Goal: Use online tool/utility: Utilize a website feature to perform a specific function

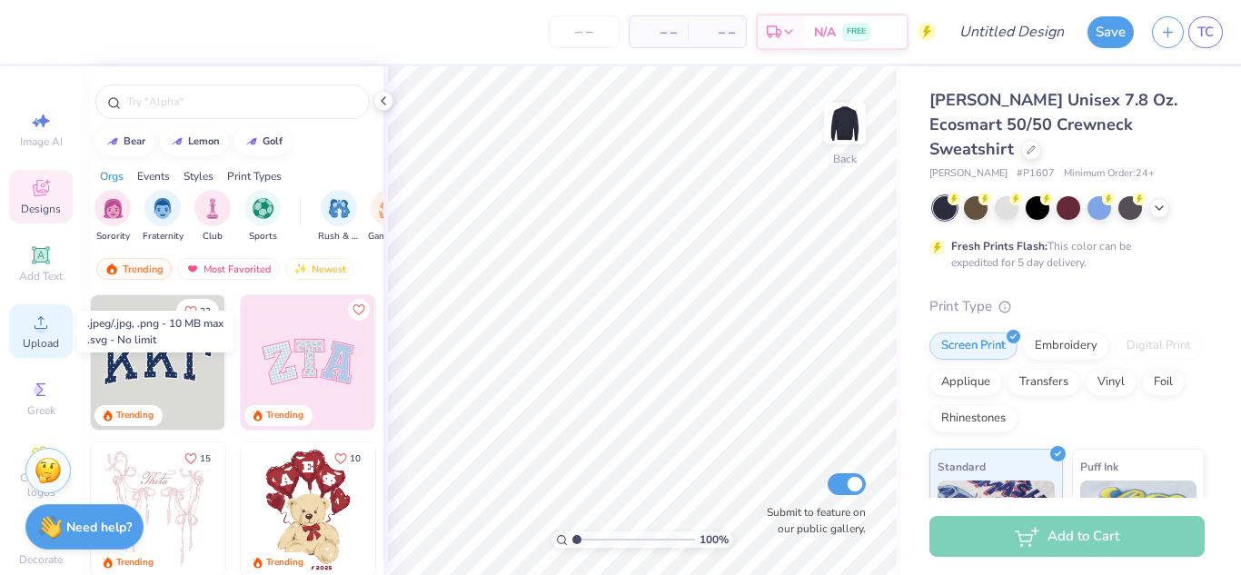
click at [46, 345] on span "Upload" at bounding box center [41, 343] width 36 height 15
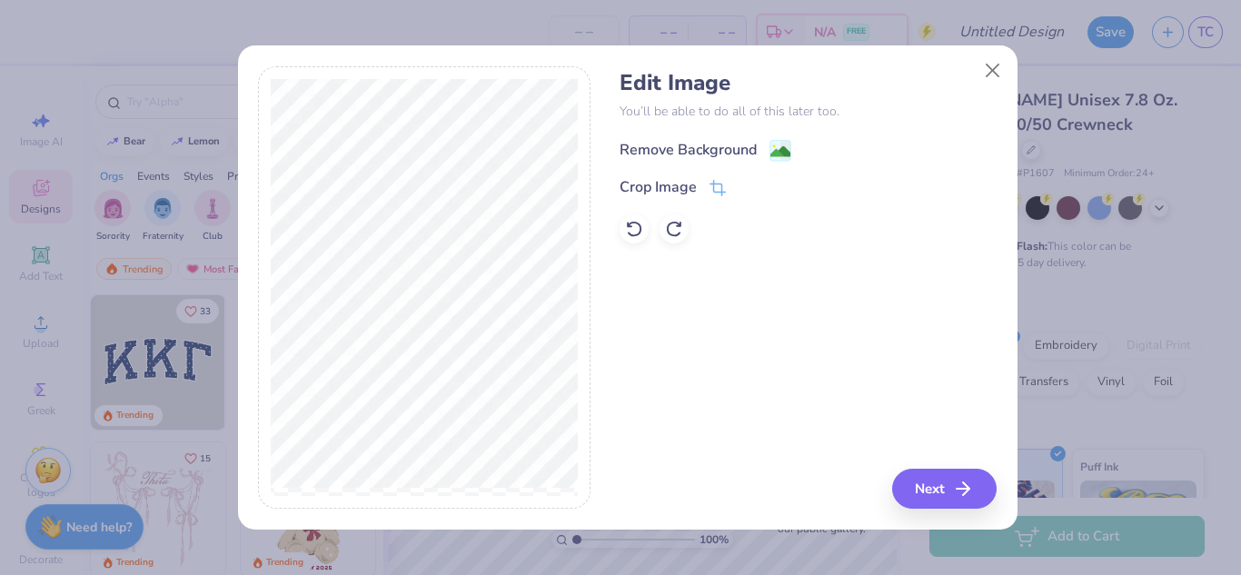
click at [677, 144] on div "Remove Background" at bounding box center [688, 150] width 137 height 22
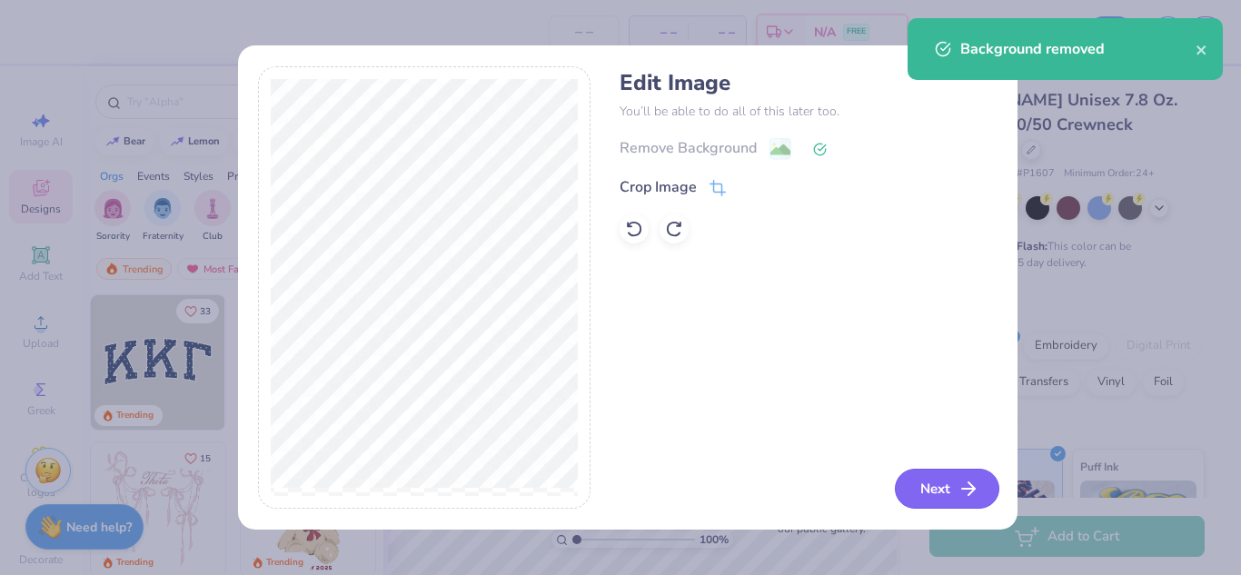
click at [958, 481] on icon "button" at bounding box center [969, 489] width 22 height 22
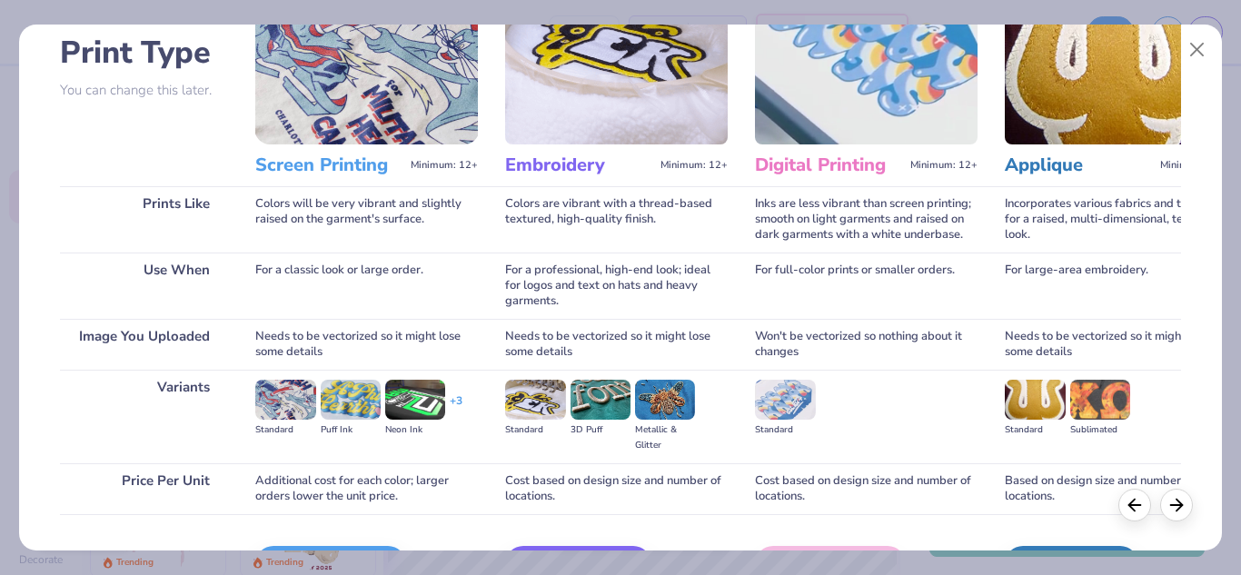
scroll to position [240, 0]
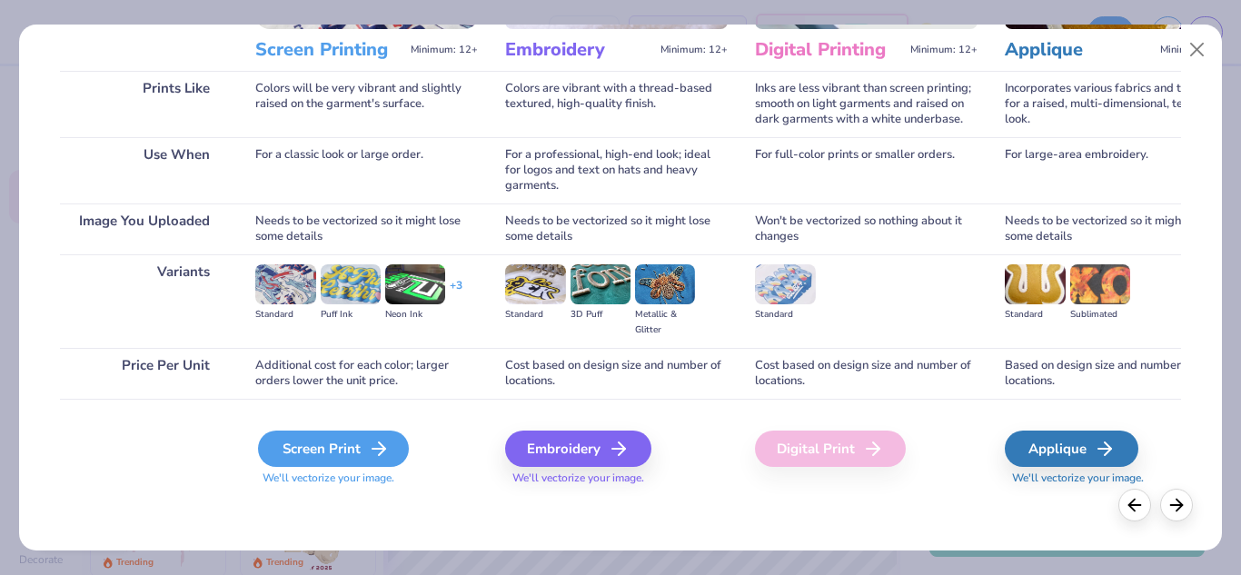
click at [341, 461] on div "Screen Print" at bounding box center [333, 449] width 151 height 36
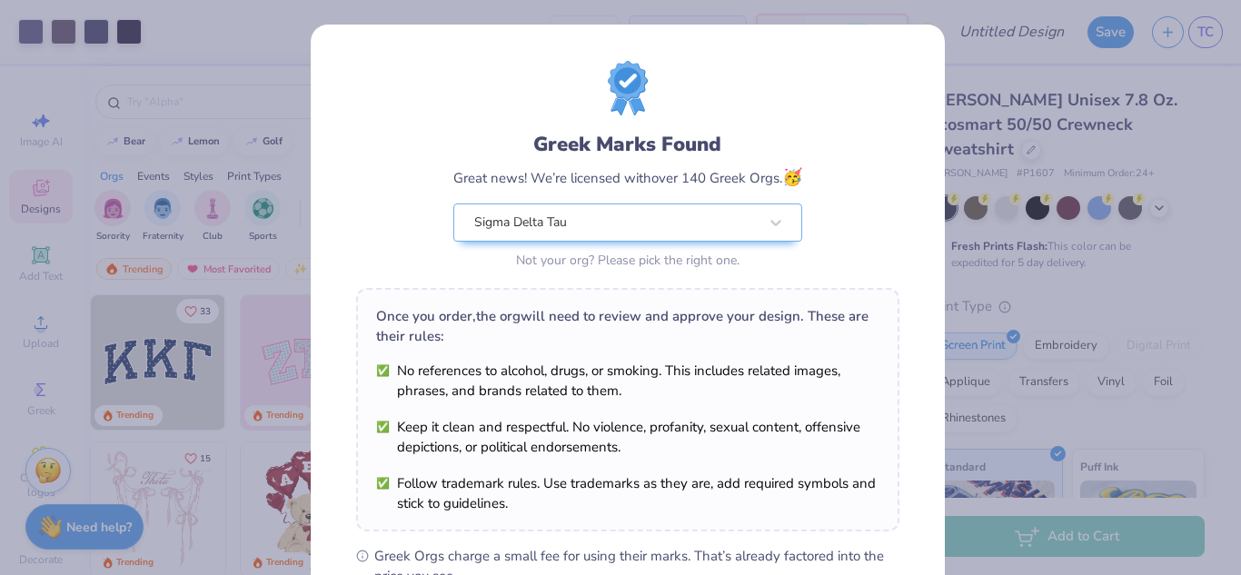
click at [288, 27] on div "Greek Marks Found Great news! We’re licensed with over 140 Greek Orgs. 🥳 Sigma …" at bounding box center [620, 287] width 1241 height 575
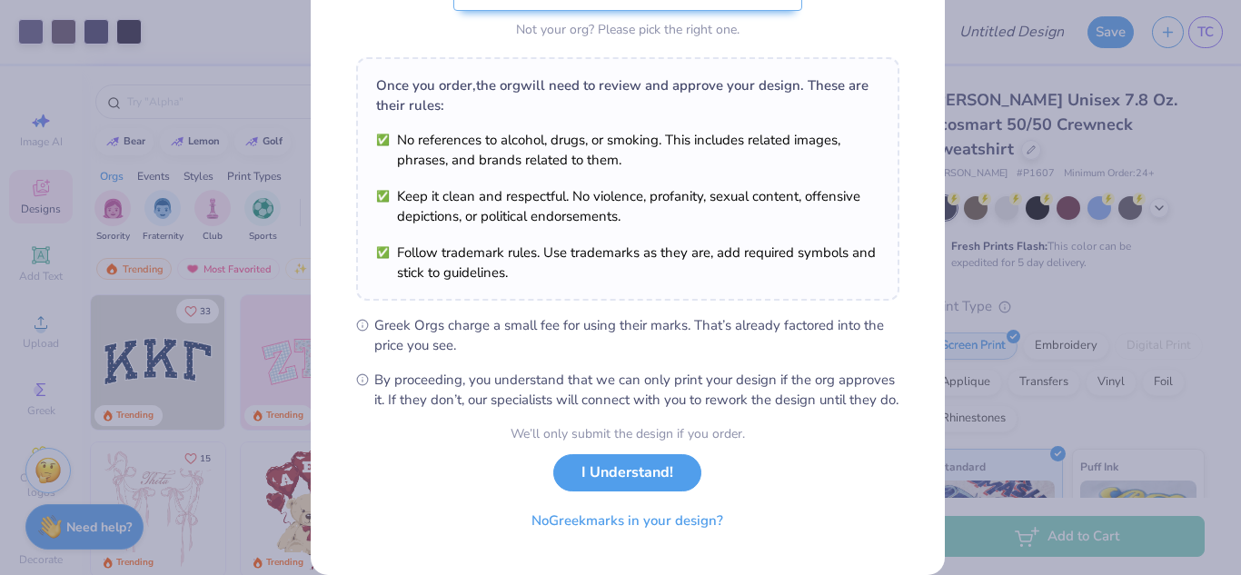
scroll to position [276, 0]
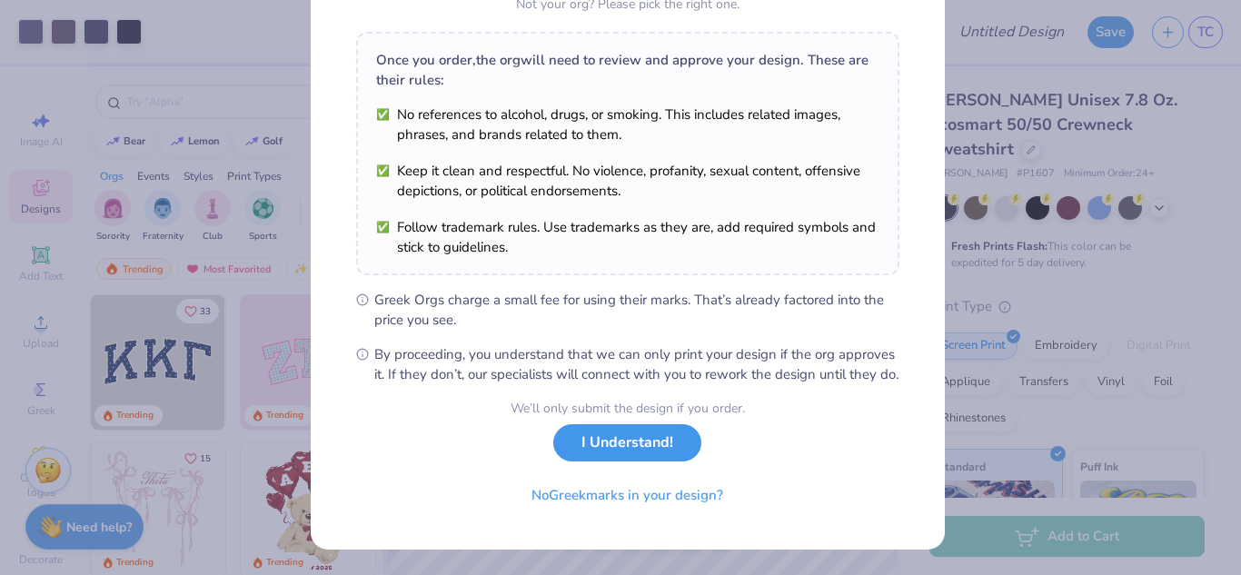
click at [604, 443] on button "I Understand!" at bounding box center [627, 442] width 148 height 37
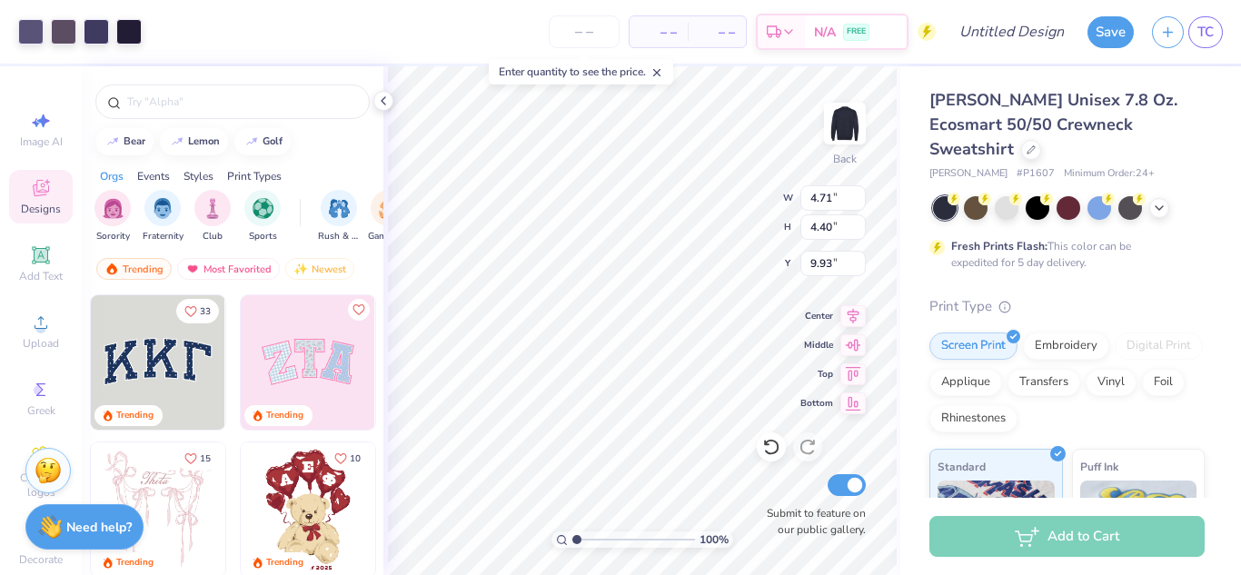
scroll to position [0, 0]
type input "8.47"
type input "7.91"
type input "6.42"
click at [30, 324] on icon at bounding box center [41, 323] width 22 height 22
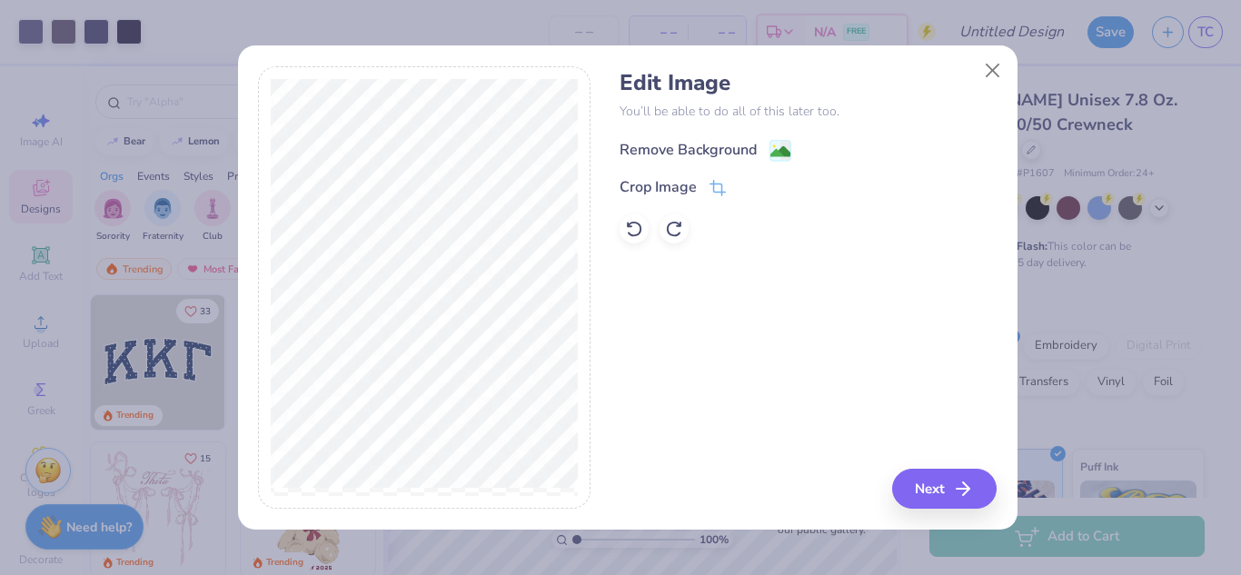
click at [690, 149] on div "Remove Background" at bounding box center [688, 150] width 137 height 22
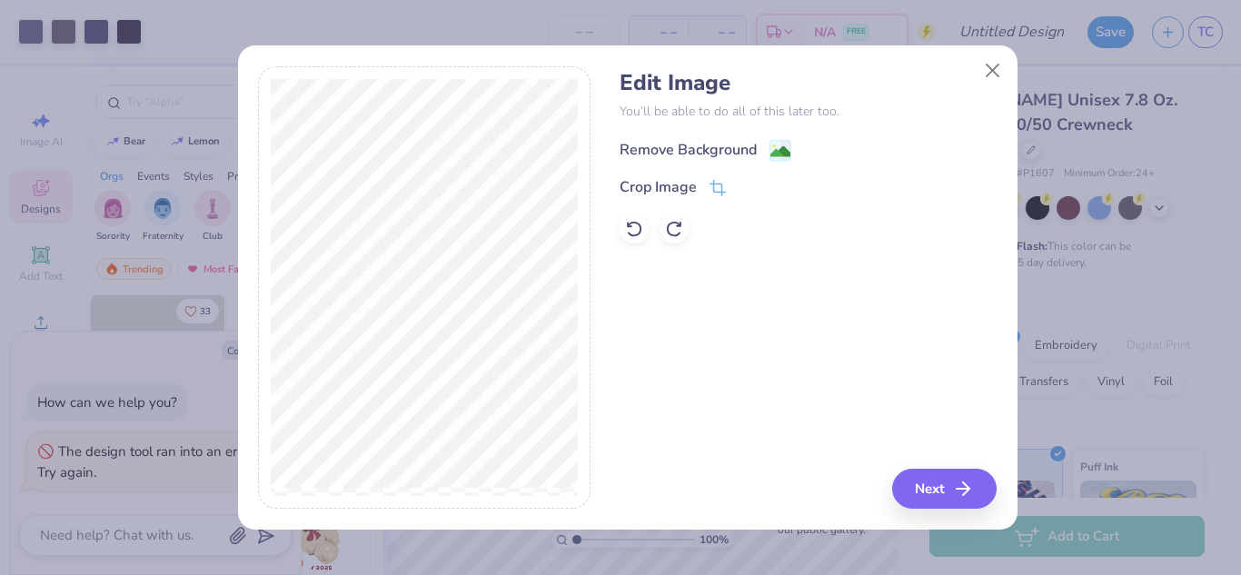
click at [716, 145] on div "Remove Background" at bounding box center [688, 150] width 137 height 22
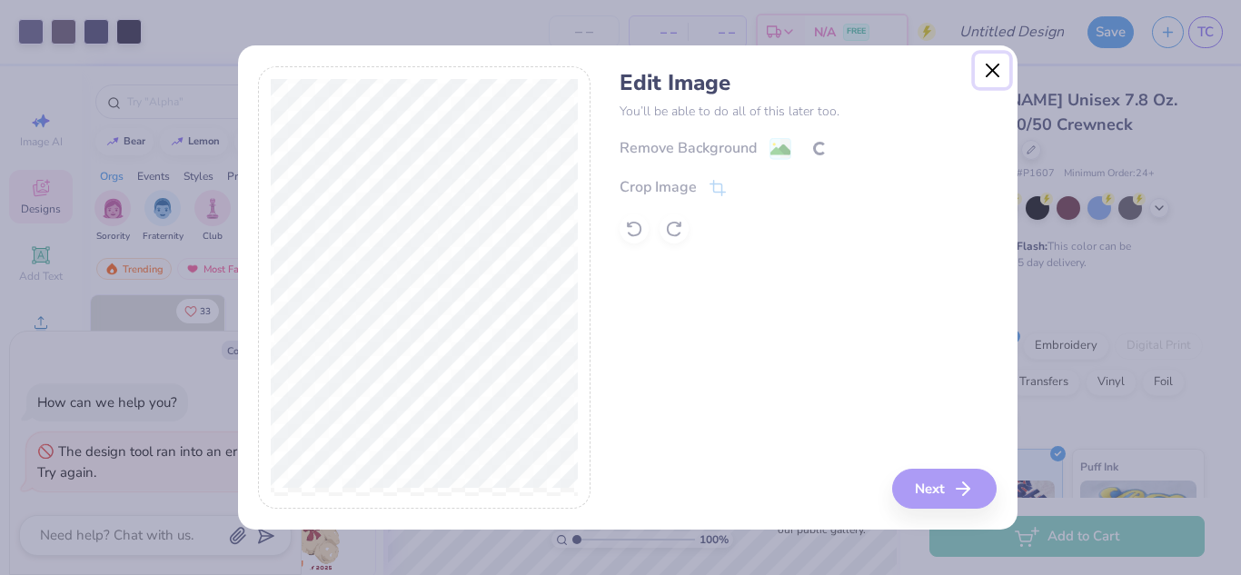
click at [1004, 75] on button "Close" at bounding box center [992, 71] width 35 height 35
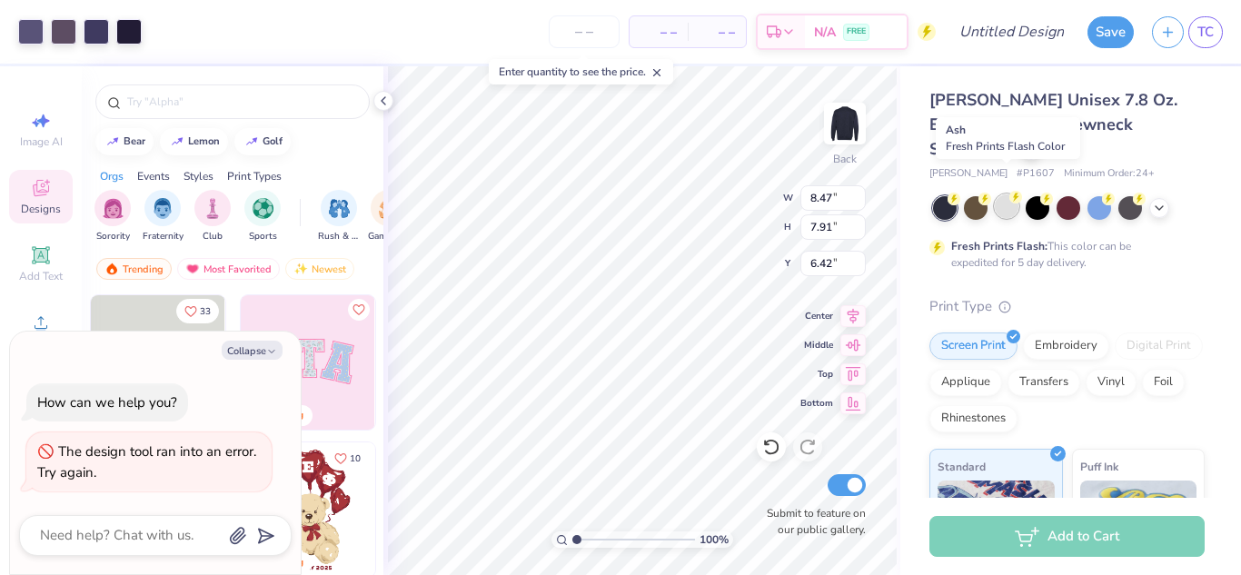
click at [1009, 194] on div at bounding box center [1007, 206] width 24 height 24
click at [1162, 184] on div "Almost there" at bounding box center [812, 320] width 858 height 509
click at [1157, 183] on div "Almost there" at bounding box center [812, 320] width 858 height 509
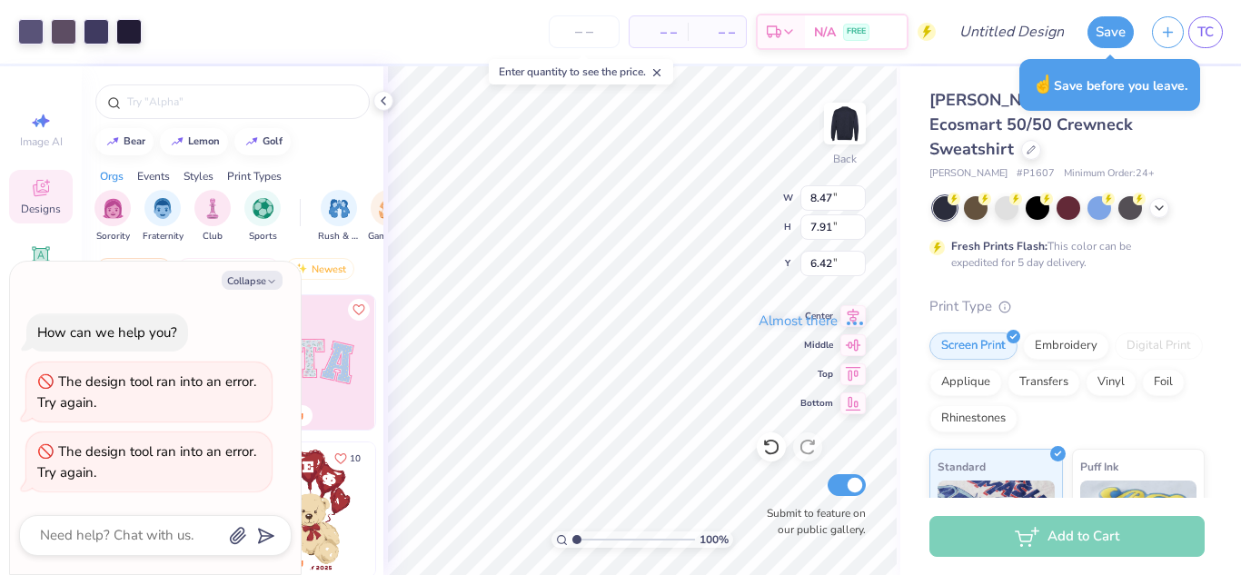
type textarea "x"
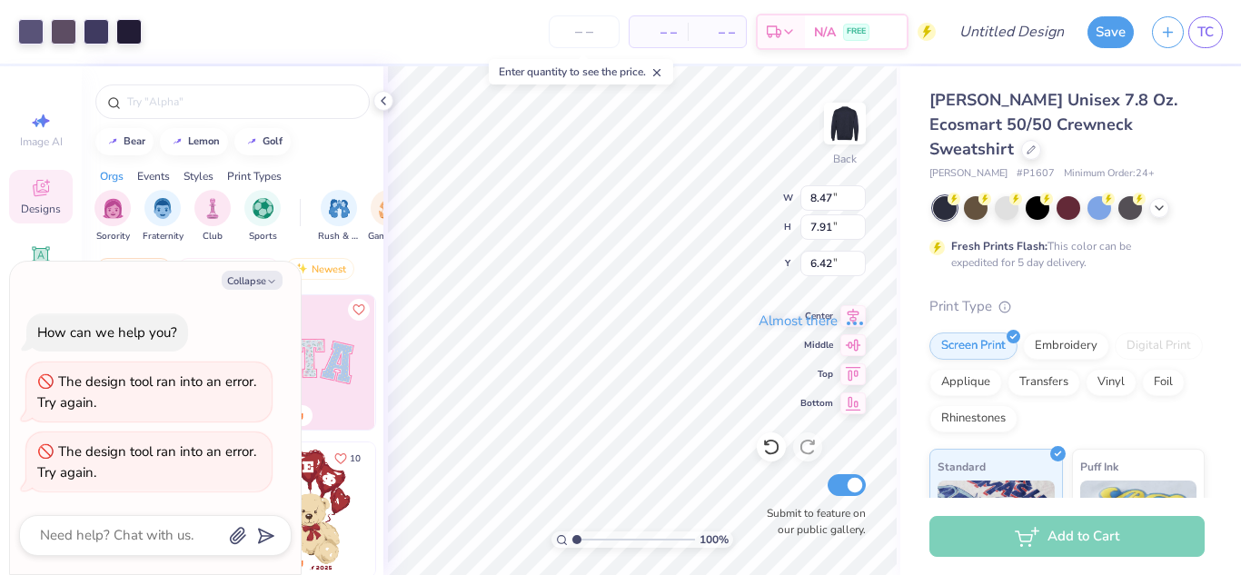
click at [612, 318] on div "Almost there" at bounding box center [812, 320] width 858 height 509
